Goal: Information Seeking & Learning: Learn about a topic

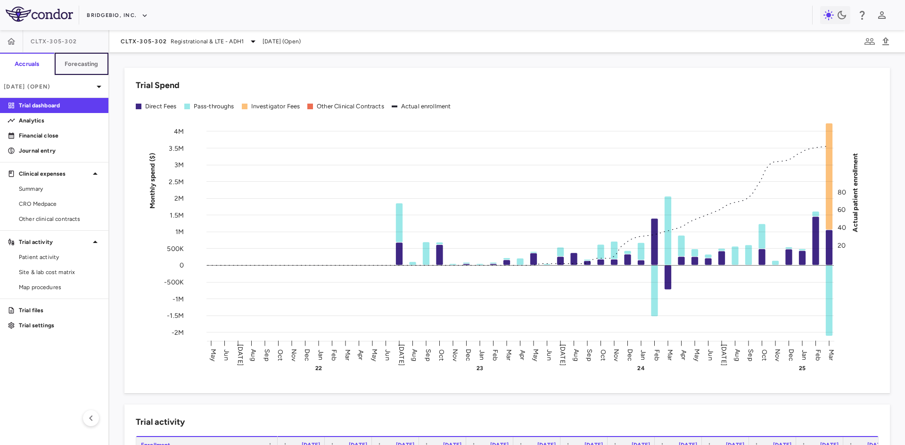
drag, startPoint x: 74, startPoint y: 66, endPoint x: 138, endPoint y: 88, distance: 68.3
click at [74, 66] on h6 "Forecasting" at bounding box center [82, 64] width 34 height 8
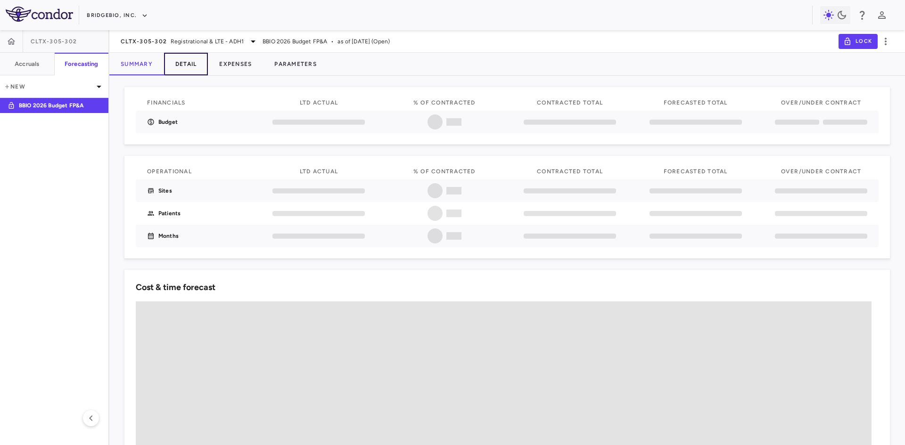
drag, startPoint x: 190, startPoint y: 63, endPoint x: 197, endPoint y: 70, distance: 9.7
click at [190, 62] on button "Detail" at bounding box center [186, 64] width 44 height 23
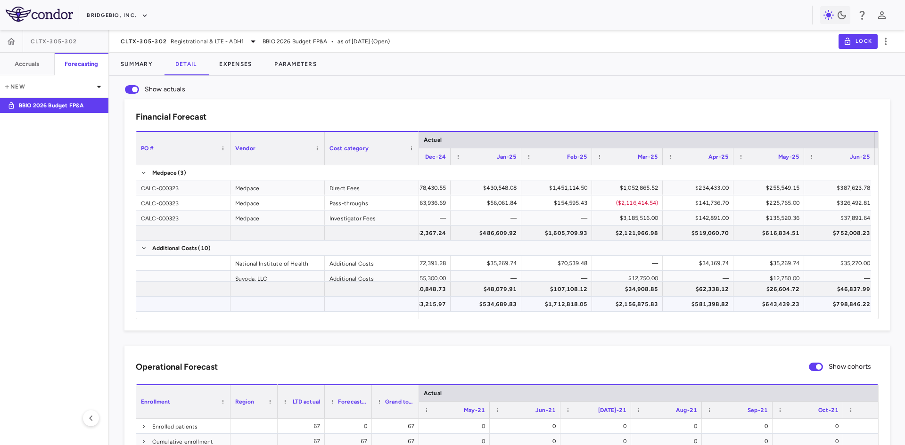
click at [582, 304] on div "$1,712,818.05" at bounding box center [559, 304] width 58 height 15
click at [611, 306] on div "$2,156,875.83" at bounding box center [629, 304] width 58 height 15
click at [714, 304] on div "$581,398.82" at bounding box center [700, 304] width 58 height 15
click at [766, 300] on div "$643,439.23" at bounding box center [771, 304] width 58 height 15
click at [840, 304] on div "$798,846.22" at bounding box center [842, 304] width 58 height 15
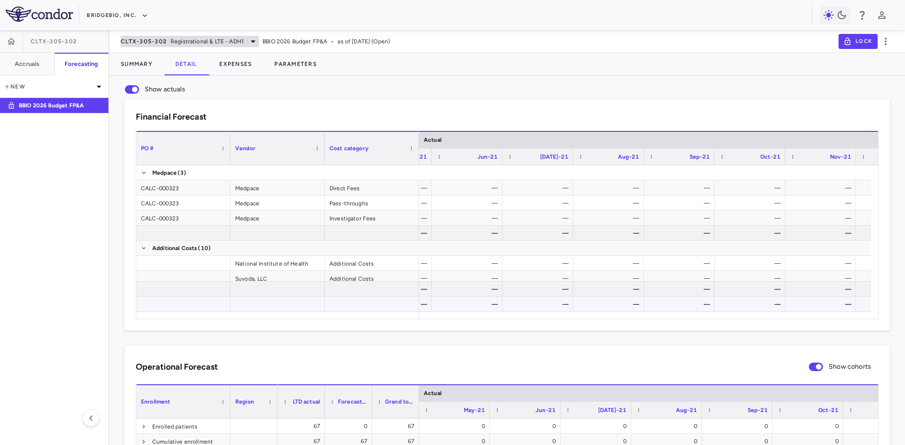
click at [173, 41] on span "Registrational & LTE - ADH1" at bounding box center [207, 41] width 73 height 8
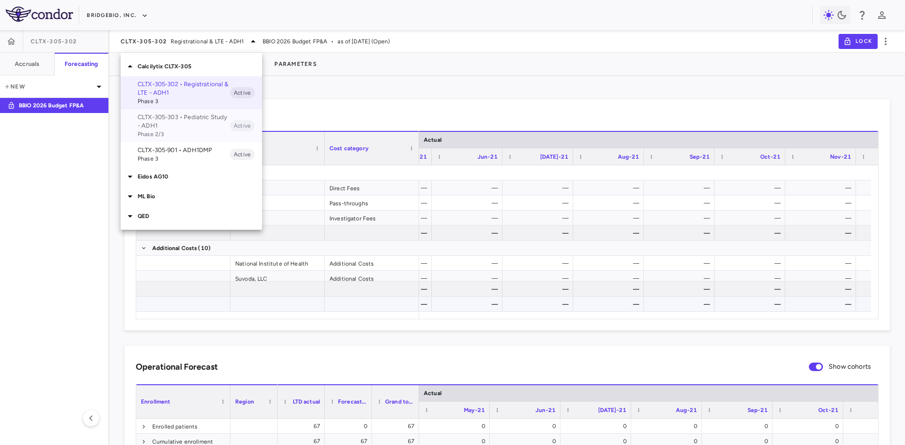
click at [177, 121] on p "CLTX-305-303 • Pediatric Study - ADH1" at bounding box center [184, 121] width 92 height 17
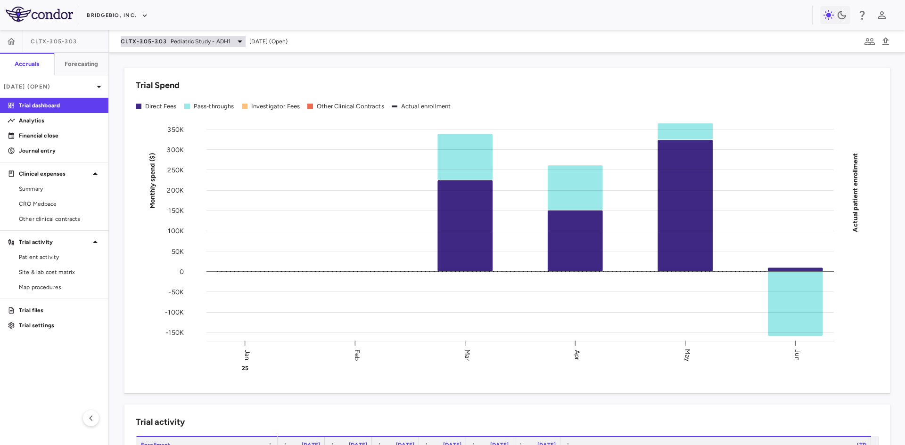
click at [151, 43] on span "CLTX-305-303" at bounding box center [144, 42] width 46 height 8
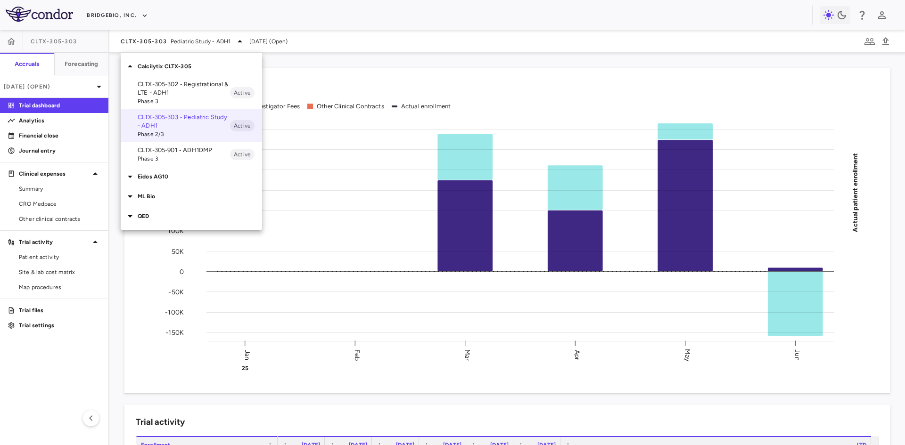
click at [154, 179] on p "Eidos AG10" at bounding box center [200, 177] width 124 height 8
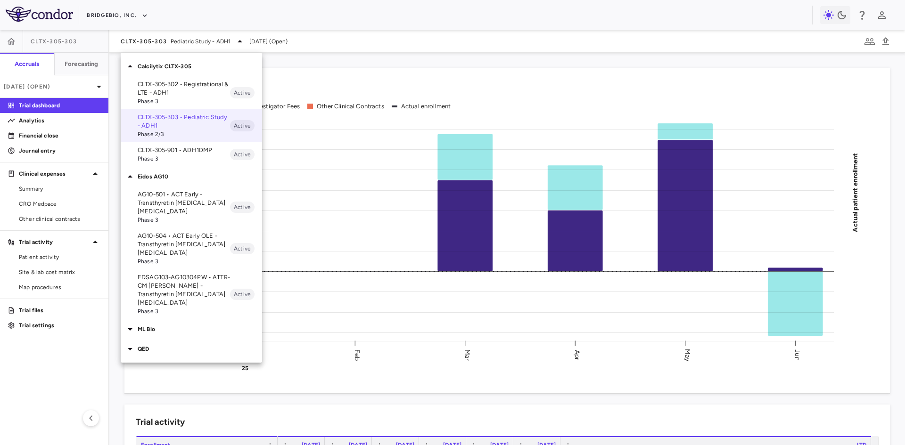
click at [179, 245] on p "AG10-504 • ACT Early OLE - Transthyretin [MEDICAL_DATA] [MEDICAL_DATA]" at bounding box center [184, 244] width 92 height 25
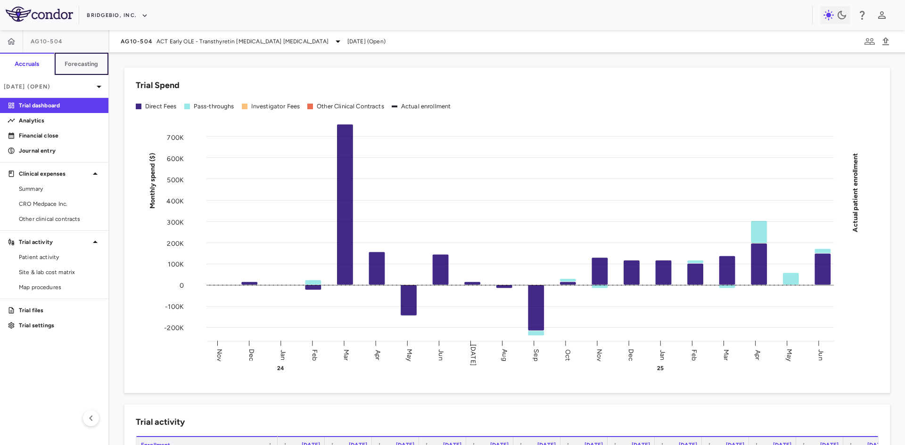
click at [95, 71] on button "Forecasting" at bounding box center [81, 64] width 55 height 23
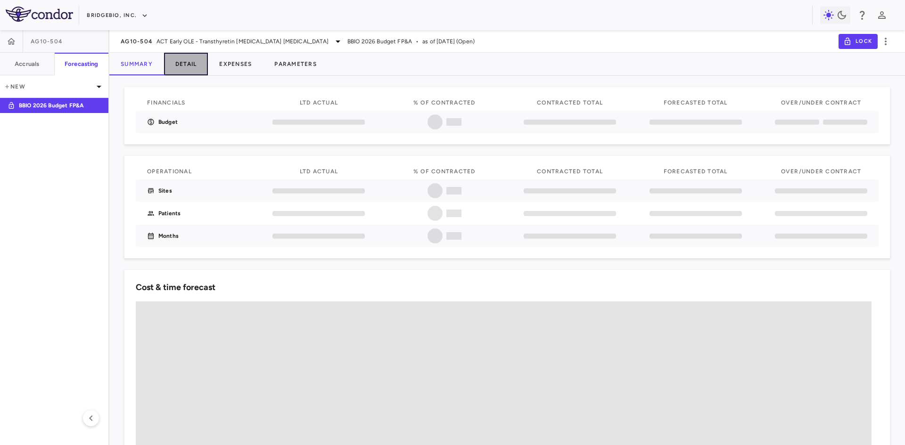
click at [203, 66] on button "Detail" at bounding box center [186, 64] width 44 height 23
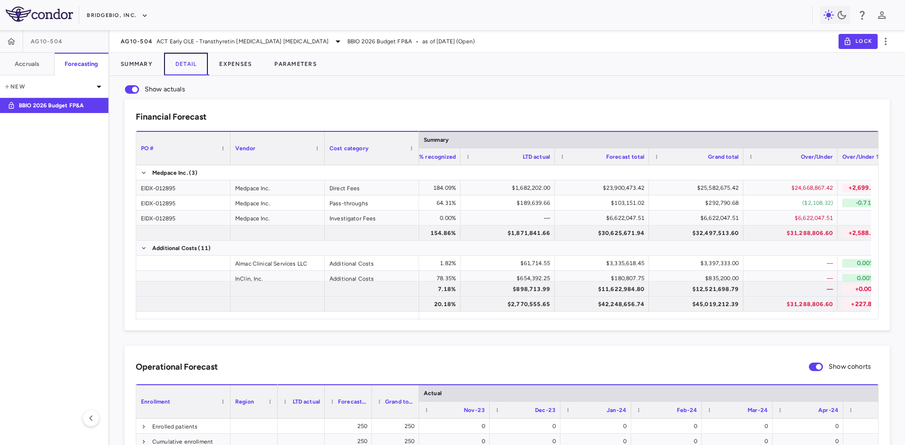
scroll to position [0, 165]
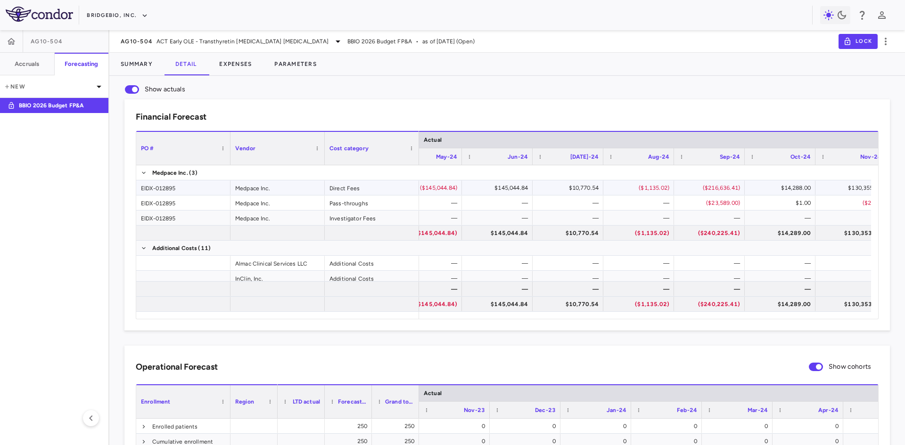
click at [565, 191] on div "$10,770.54" at bounding box center [570, 188] width 58 height 15
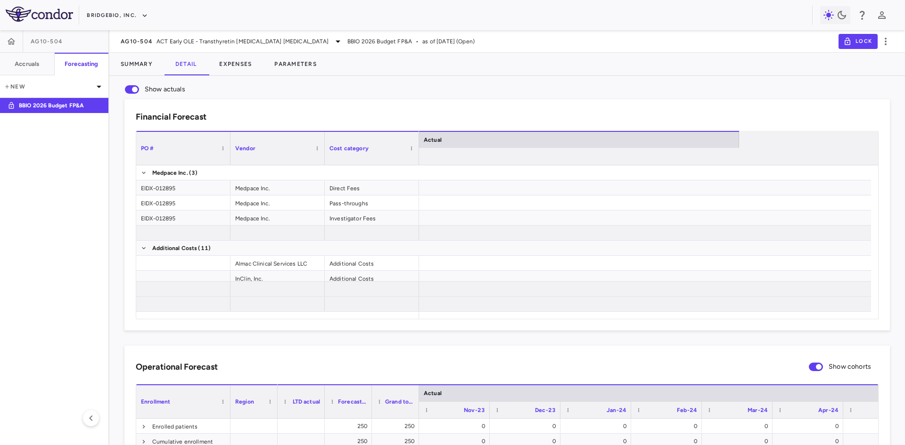
scroll to position [0, 202]
